Goal: Information Seeking & Learning: Learn about a topic

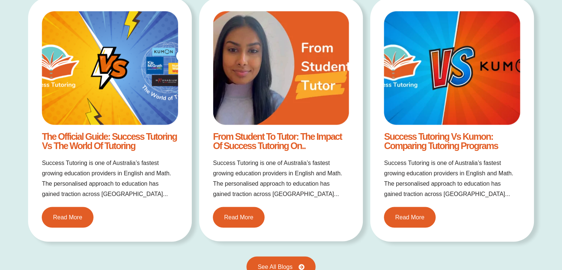
scroll to position [1220, 0]
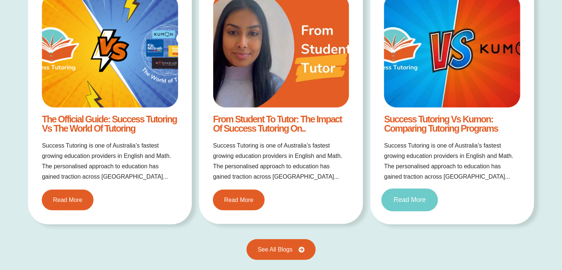
click at [413, 206] on link "Read More" at bounding box center [410, 199] width 57 height 23
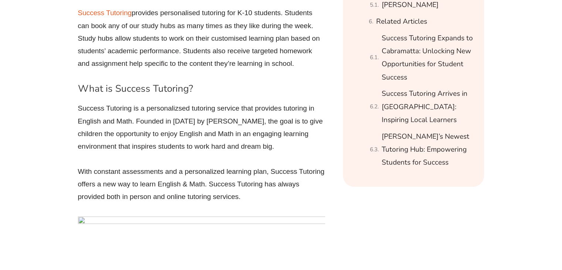
scroll to position [814, 0]
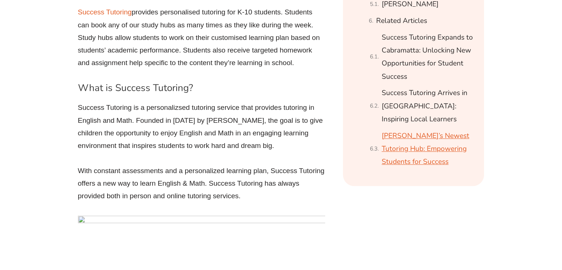
click at [398, 139] on link "[PERSON_NAME]’s Newest Tutoring Hub: Empowering Students for Success" at bounding box center [428, 148] width 93 height 39
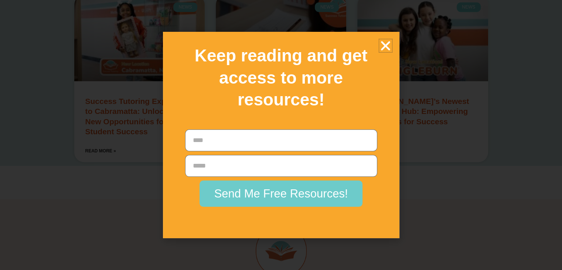
scroll to position [4186, 0]
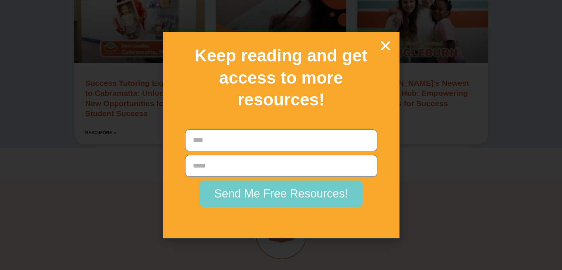
click at [386, 46] on icon "Close" at bounding box center [385, 45] width 13 height 13
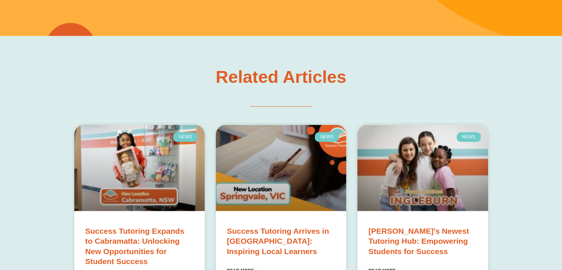
scroll to position [4001, 0]
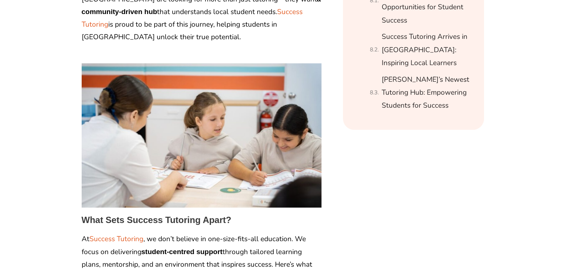
scroll to position [740, 0]
